Goal: Task Accomplishment & Management: Use online tool/utility

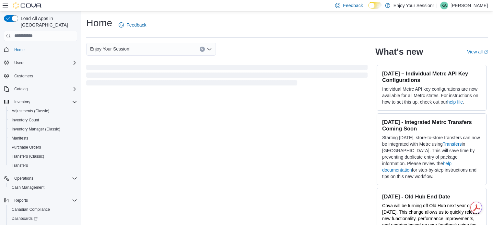
scroll to position [29, 0]
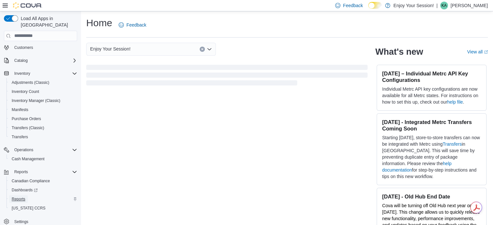
click at [23, 197] on span "Reports" at bounding box center [19, 199] width 14 height 5
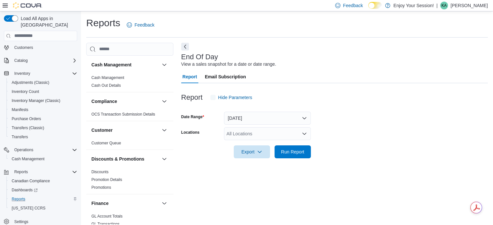
scroll to position [4, 0]
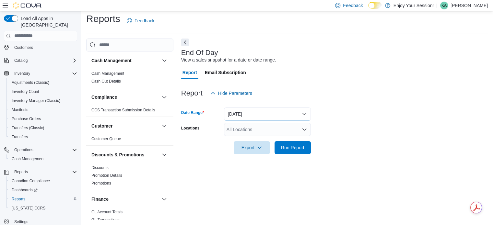
click at [244, 114] on button "[DATE]" at bounding box center [267, 114] width 87 height 13
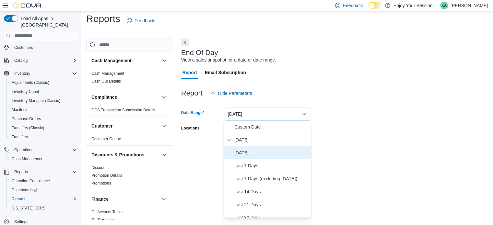
click at [242, 154] on span "[DATE]" at bounding box center [271, 153] width 74 height 8
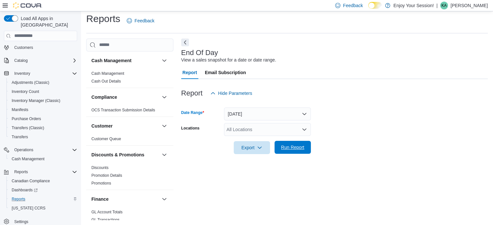
click at [290, 145] on span "Run Report" at bounding box center [292, 147] width 23 height 6
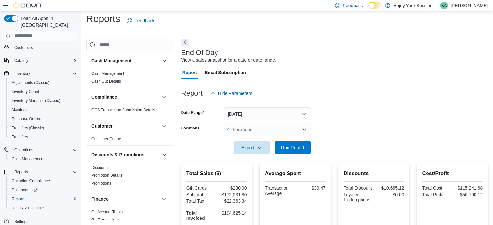
click at [256, 130] on div "All Locations" at bounding box center [267, 129] width 87 height 13
type input "***"
click at [246, 137] on span "Welland" at bounding box center [246, 140] width 16 height 6
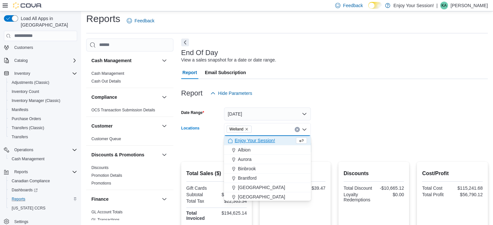
click at [354, 109] on form "Date Range [DATE] Locations [GEOGRAPHIC_DATA] Combo box. Selected. [GEOGRAPHIC_…" at bounding box center [334, 127] width 307 height 54
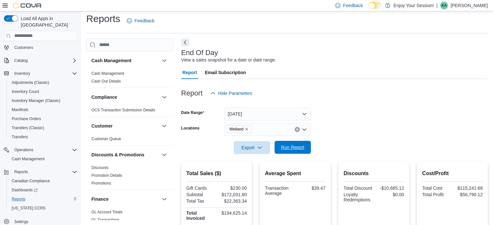
click at [288, 149] on span "Run Report" at bounding box center [292, 147] width 23 height 6
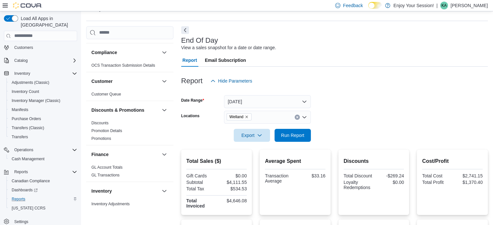
scroll to position [15, 0]
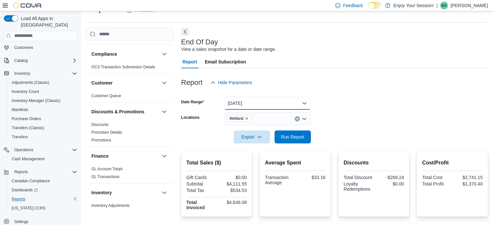
click at [239, 101] on button "[DATE]" at bounding box center [267, 103] width 87 height 13
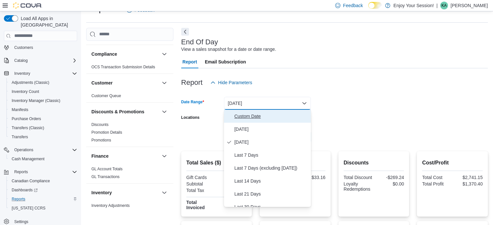
click at [249, 114] on span "Custom Date" at bounding box center [271, 116] width 74 height 8
